Goal: Find contact information: Find contact information

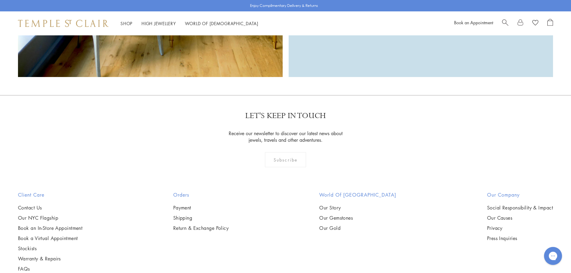
scroll to position [1448, 0]
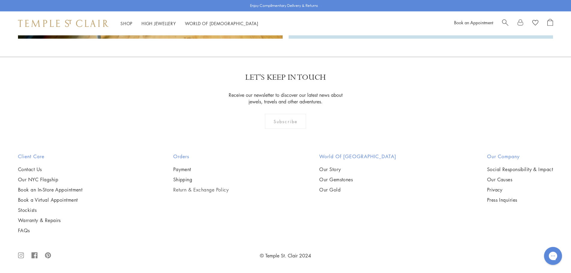
click at [229, 191] on link "Return & Exchange Policy" at bounding box center [201, 189] width 56 height 7
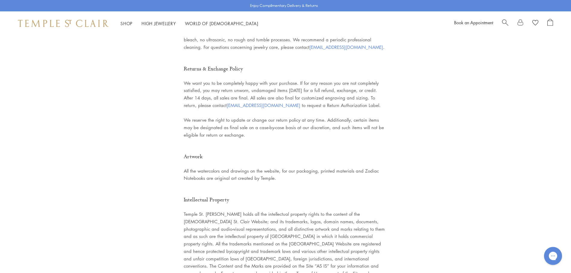
click at [265, 102] on span "[EMAIL_ADDRESS][DOMAIN_NAME]" at bounding box center [263, 105] width 74 height 6
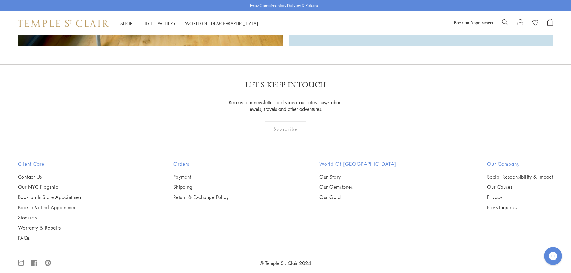
scroll to position [1446, 0]
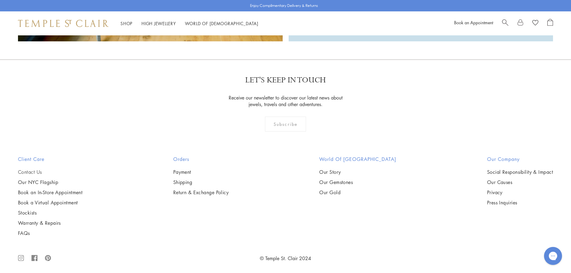
click at [36, 171] on link "Contact Us" at bounding box center [50, 172] width 64 height 7
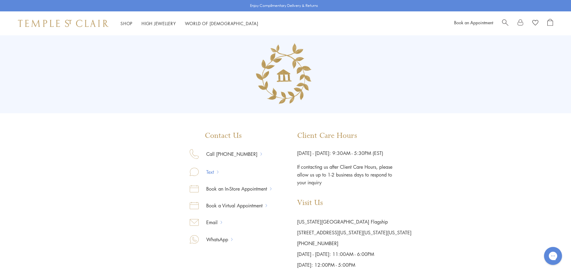
click at [213, 171] on link "Text" at bounding box center [208, 172] width 18 height 8
